Goal: Transaction & Acquisition: Purchase product/service

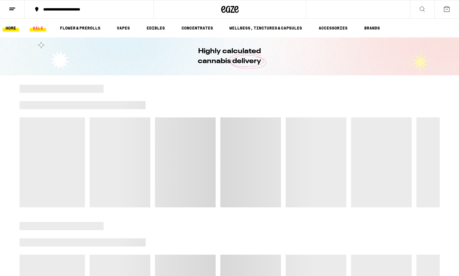
click at [40, 27] on link "SALE" at bounding box center [38, 27] width 16 height 7
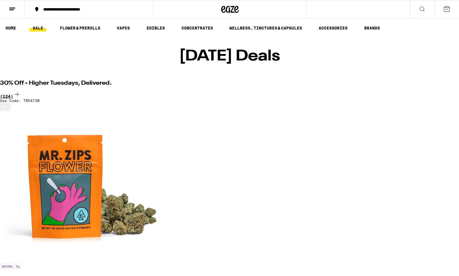
click at [425, 91] on div "(124)" at bounding box center [229, 95] width 459 height 8
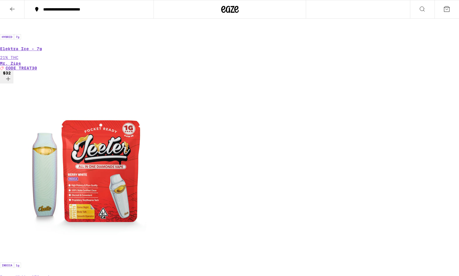
scroll to position [537, 0]
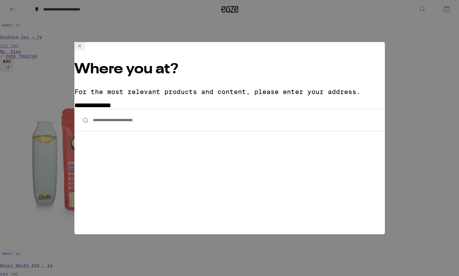
scroll to position [5, 0]
click at [215, 109] on input "**********" at bounding box center [229, 120] width 310 height 22
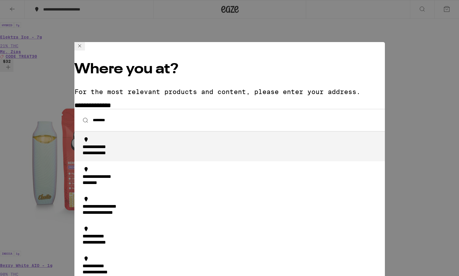
click at [154, 144] on div "**********" at bounding box center [231, 150] width 297 height 12
type input "**********"
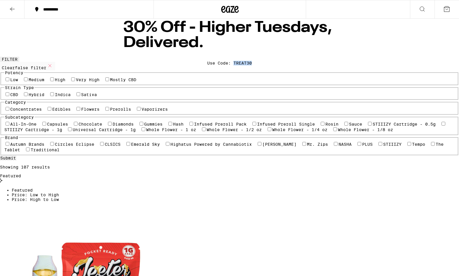
drag, startPoint x: 253, startPoint y: 41, endPoint x: 232, endPoint y: 42, distance: 21.3
click at [232, 42] on div "30% Off - Higher Tuesdays, Delivered. Use Code: TREAT30" at bounding box center [230, 38] width 224 height 38
copy div "TREAT30"
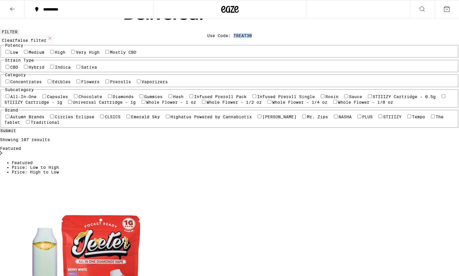
scroll to position [115, 0]
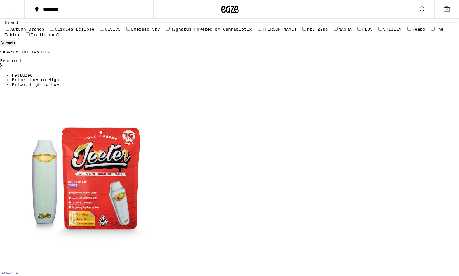
checkbox input "true"
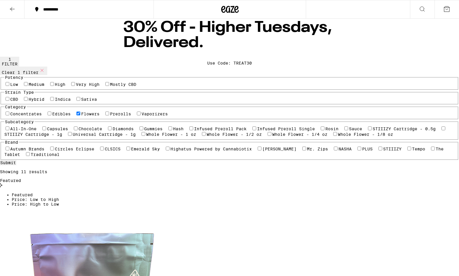
click at [76, 87] on label "Very High" at bounding box center [88, 84] width 24 height 5
click at [71, 86] on input "Very High" at bounding box center [73, 84] width 4 height 4
click at [48, 73] on icon at bounding box center [44, 70] width 7 height 7
checkbox input "false"
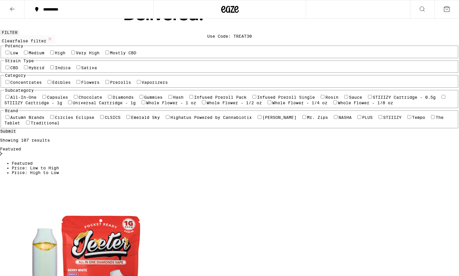
scroll to position [27, 0]
click at [81, 84] on label "Flowers" at bounding box center [90, 82] width 18 height 5
click at [76, 83] on input "Flowers" at bounding box center [78, 82] width 4 height 4
checkbox input "true"
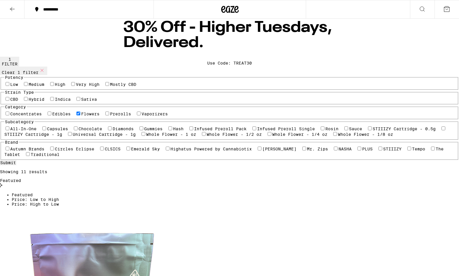
click at [14, 5] on button at bounding box center [12, 9] width 24 height 18
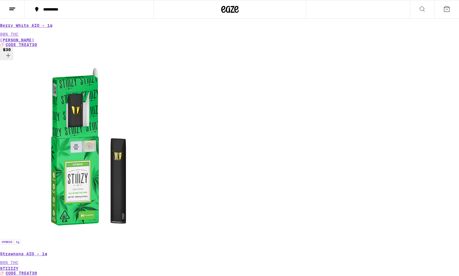
scroll to position [278, 0]
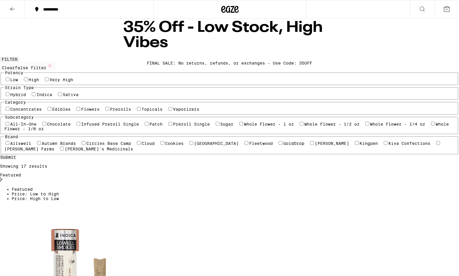
click at [12, 9] on icon at bounding box center [12, 9] width 7 height 7
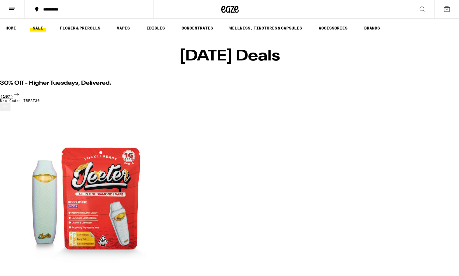
click at [425, 91] on div "(107)" at bounding box center [229, 95] width 459 height 8
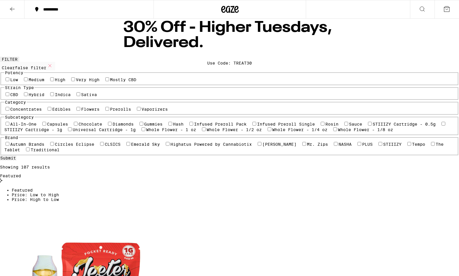
click at [425, 173] on div "Featured" at bounding box center [229, 178] width 459 height 10
click at [59, 192] on span "Price: Low to High" at bounding box center [35, 194] width 47 height 5
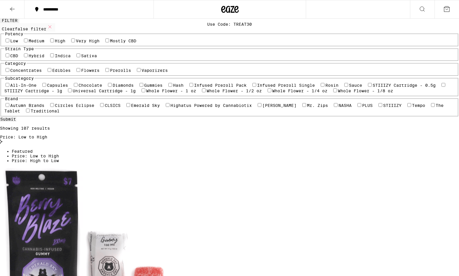
scroll to position [39, 0]
click at [81, 73] on label "Flowers" at bounding box center [90, 70] width 18 height 5
click at [76, 72] on input "Flowers" at bounding box center [78, 70] width 4 height 4
checkbox input "true"
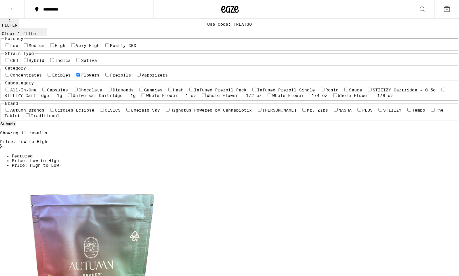
click at [149, 171] on img "Open page for Smackers - 7g from Autumn Brands" at bounding box center [87, 258] width 175 height 175
